Goal: Task Accomplishment & Management: Manage account settings

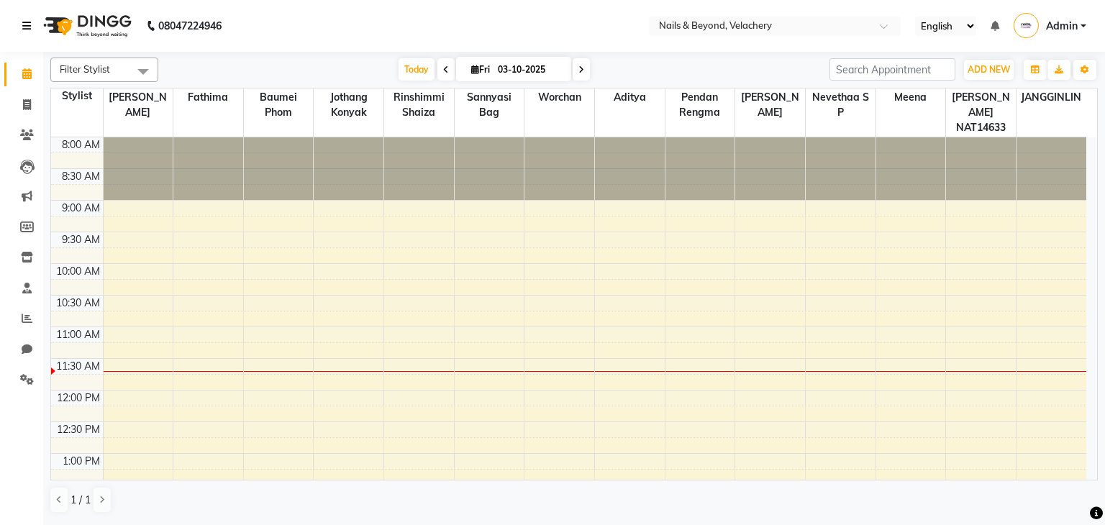
click at [27, 29] on icon at bounding box center [26, 26] width 9 height 10
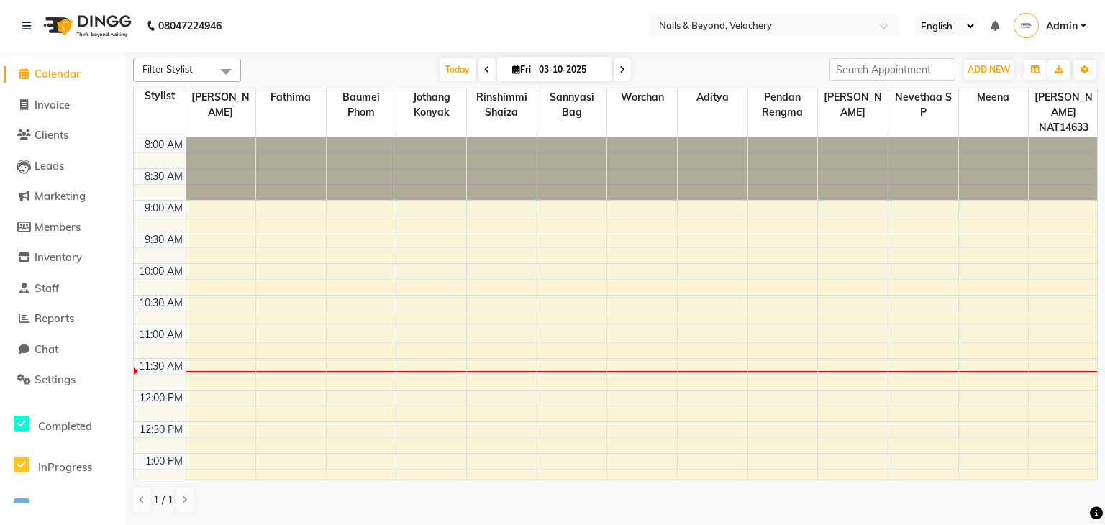
click at [1062, 29] on span "Admin" at bounding box center [1062, 26] width 32 height 15
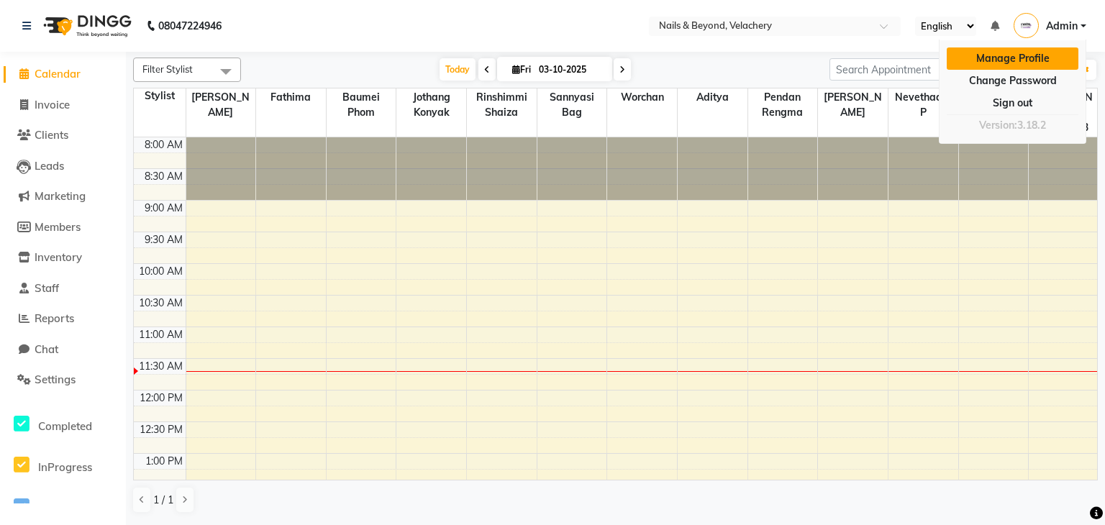
click at [1025, 60] on link "Manage Profile" at bounding box center [1013, 58] width 132 height 22
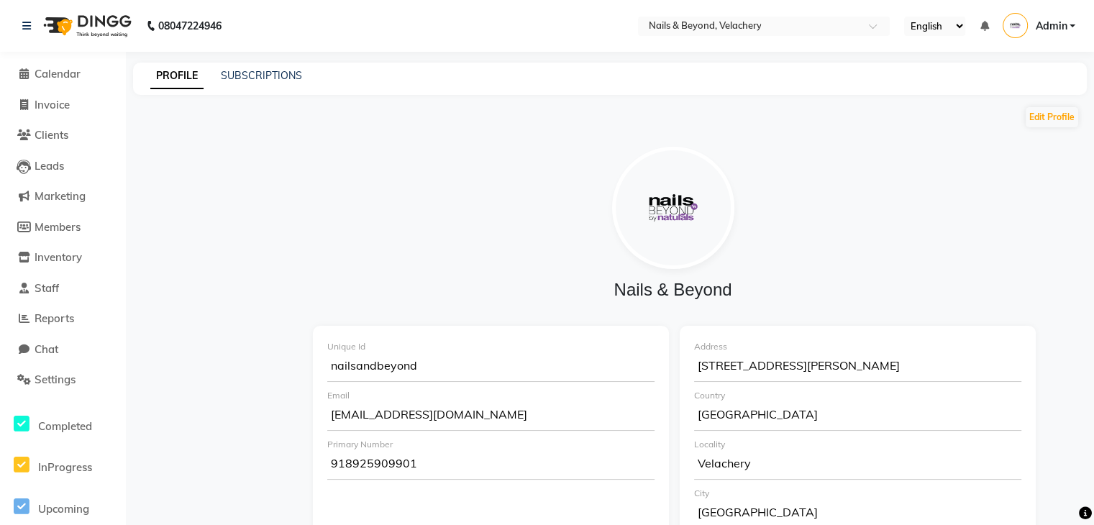
click at [510, 168] on div at bounding box center [673, 208] width 698 height 122
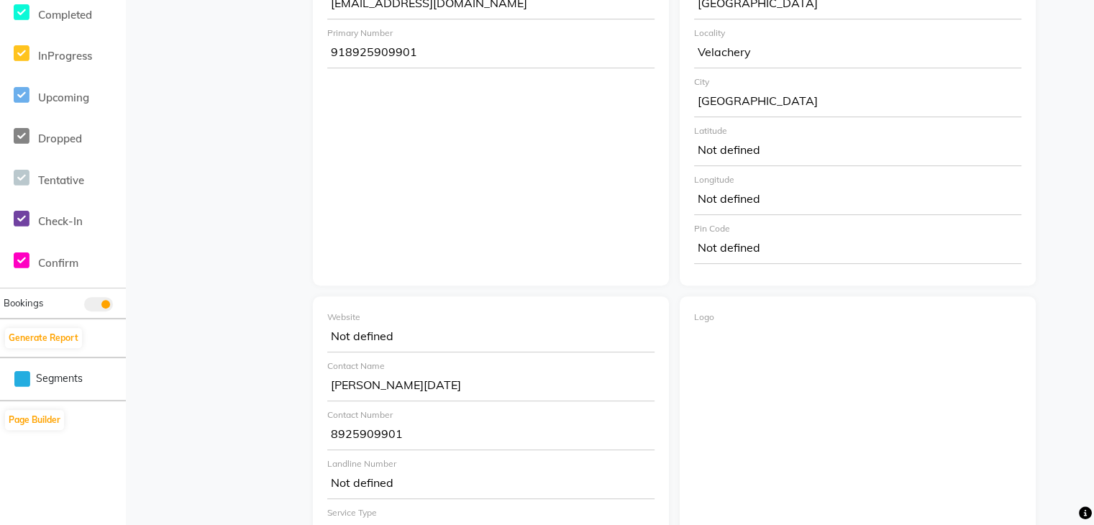
scroll to position [413, 0]
click at [52, 222] on span "Check-In" at bounding box center [60, 220] width 45 height 14
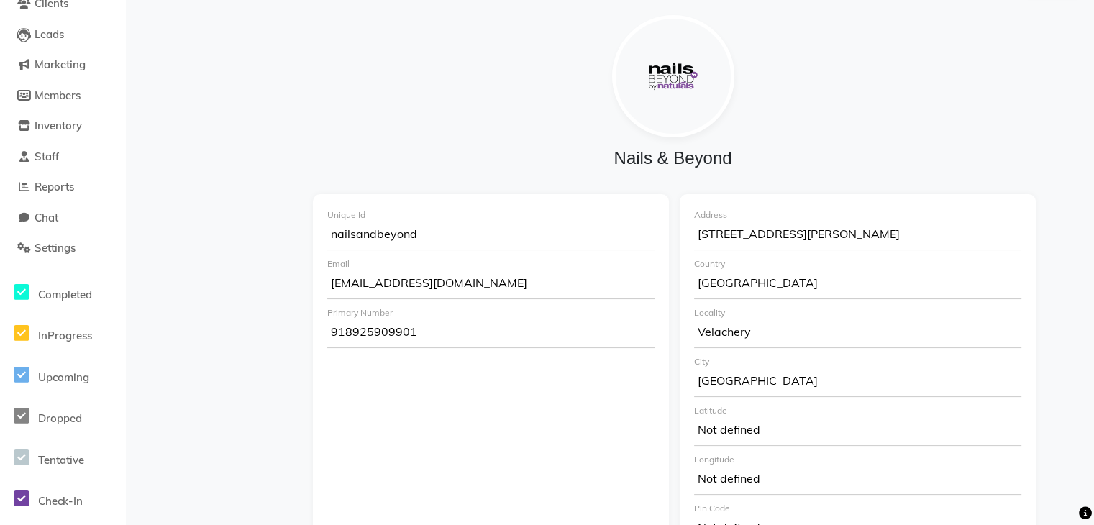
scroll to position [0, 0]
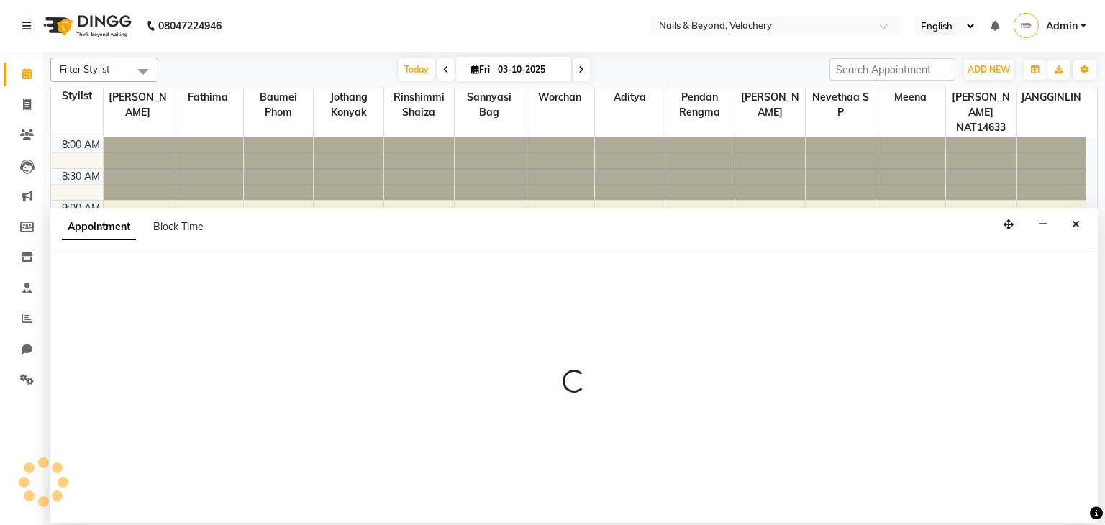
select select "91197"
select select "tentative"
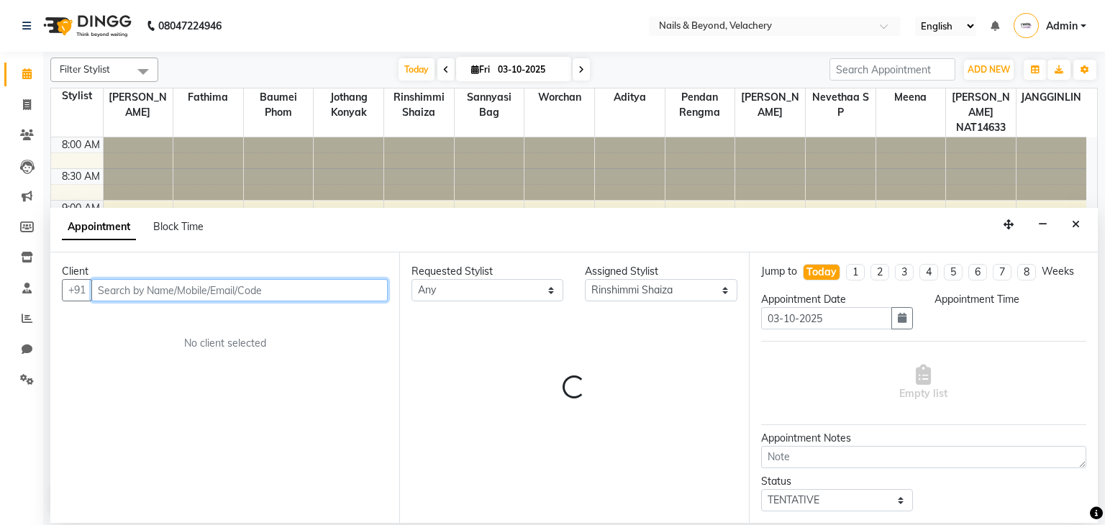
select select "645"
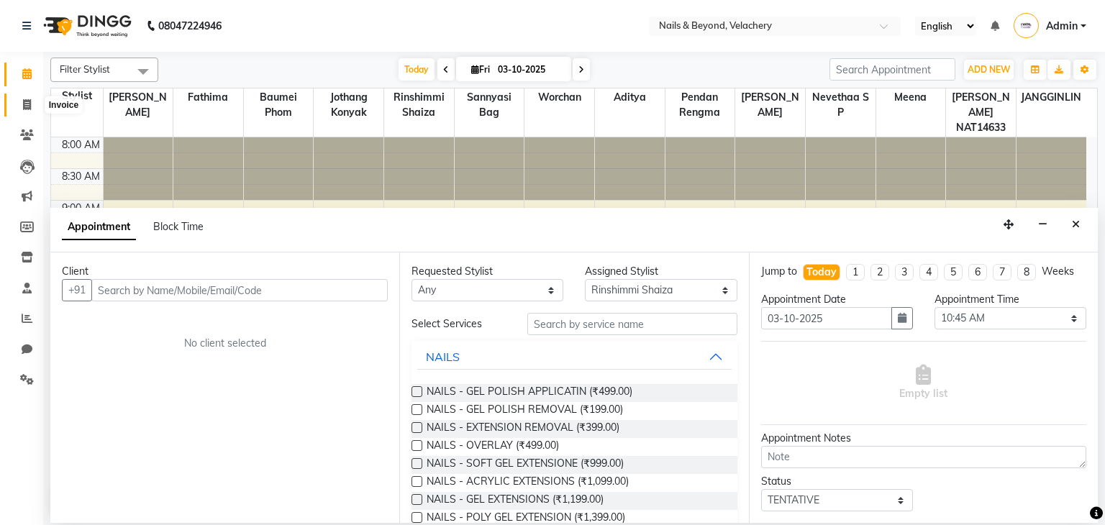
click at [23, 101] on icon at bounding box center [27, 104] width 8 height 11
select select "8978"
select select "service"
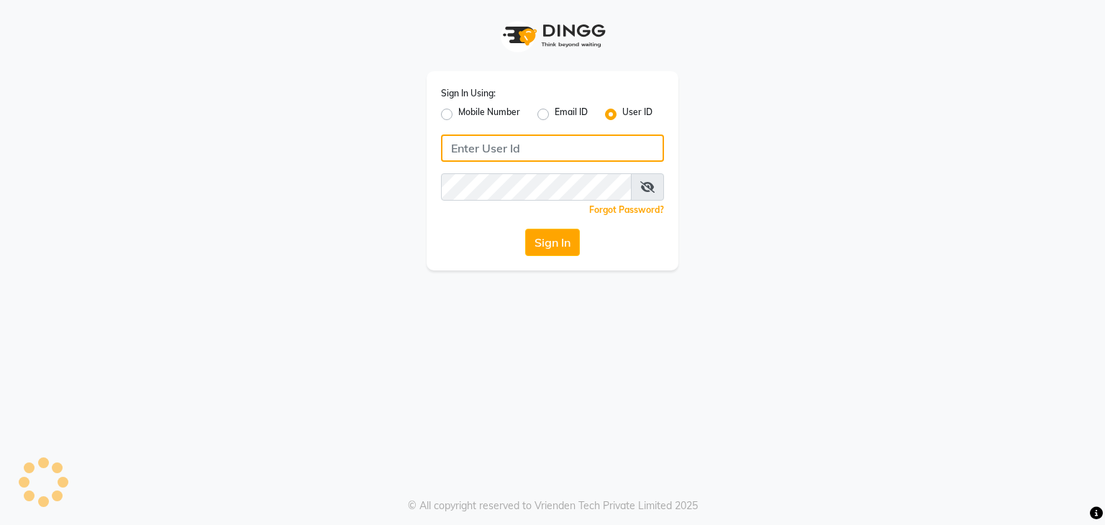
type input "nailsandbeyond"
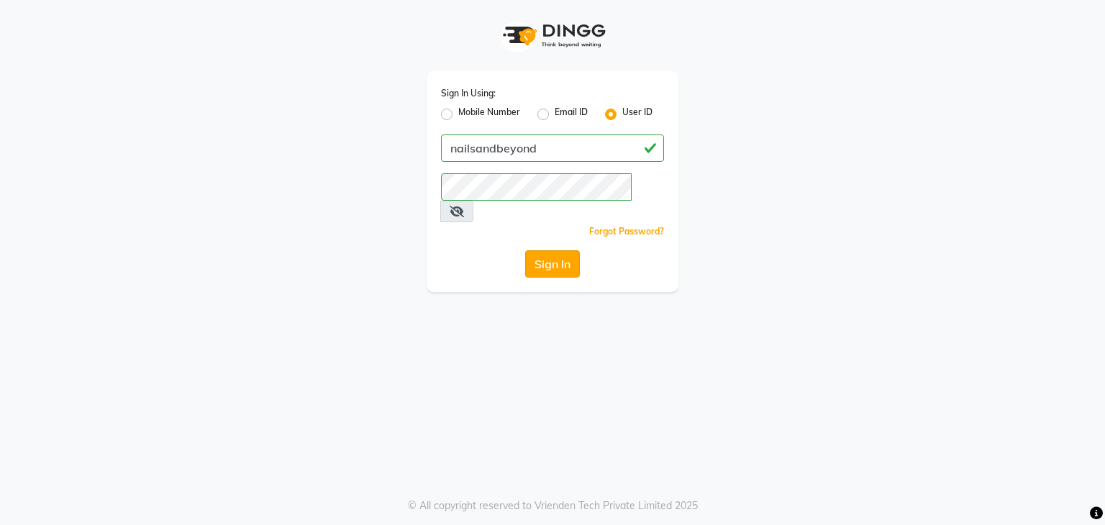
click at [564, 250] on button "Sign In" at bounding box center [552, 263] width 55 height 27
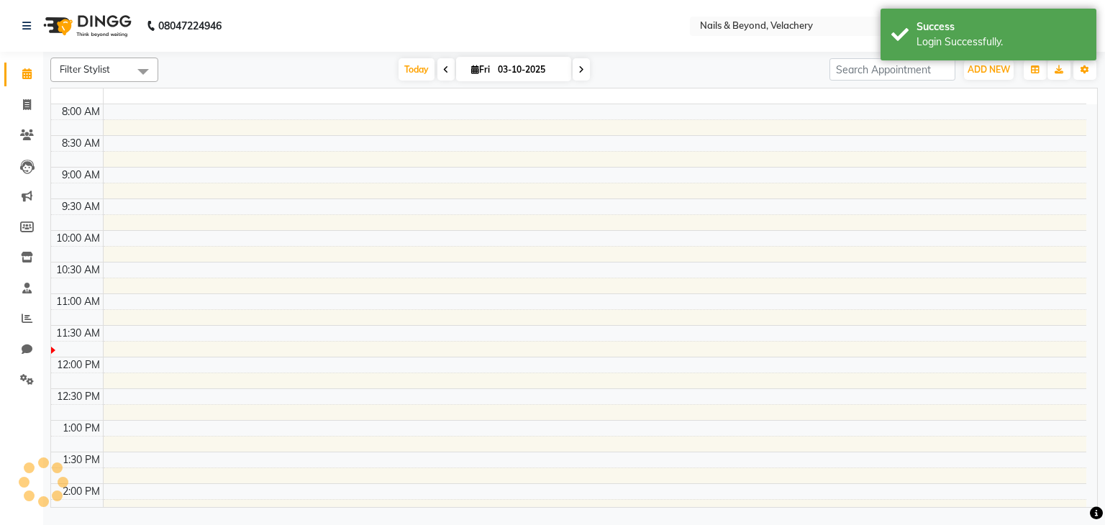
select select "en"
